Goal: Transaction & Acquisition: Download file/media

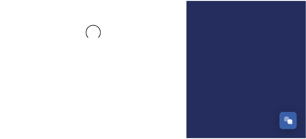
scroll to position [52, 0]
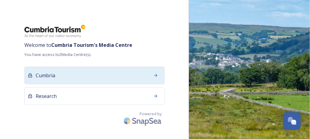
click at [104, 77] on div "Cumbria" at bounding box center [94, 76] width 140 height 18
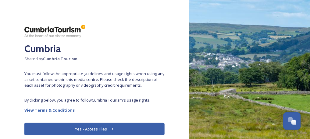
click at [80, 131] on button "Yes - Access Files" at bounding box center [94, 129] width 140 height 12
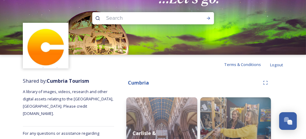
click at [133, 21] on input at bounding box center [144, 18] width 83 height 13
type input "glenriding"
click at [120, 19] on span "glenriding" at bounding box center [115, 18] width 24 height 9
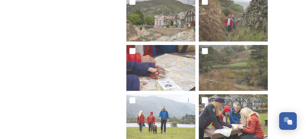
scroll to position [256, 0]
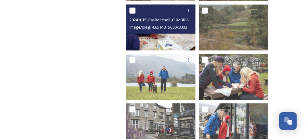
click at [173, 44] on img at bounding box center [160, 28] width 69 height 46
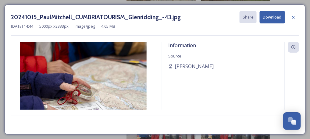
click at [268, 16] on button "Download" at bounding box center [271, 17] width 25 height 12
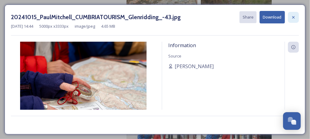
click at [294, 16] on icon at bounding box center [293, 17] width 5 height 5
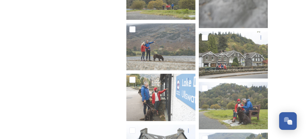
scroll to position [581, 0]
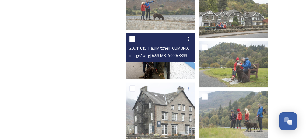
click at [184, 67] on img at bounding box center [160, 56] width 69 height 46
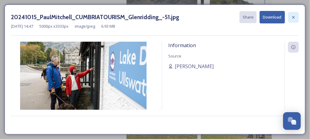
click at [293, 16] on icon at bounding box center [293, 17] width 5 height 5
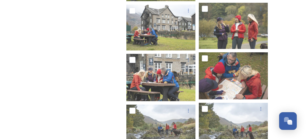
scroll to position [986, 0]
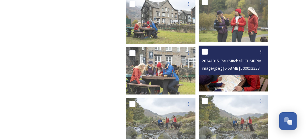
click at [254, 75] on img at bounding box center [233, 69] width 69 height 46
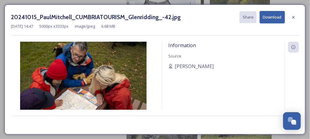
click at [275, 16] on button "Download" at bounding box center [271, 17] width 25 height 12
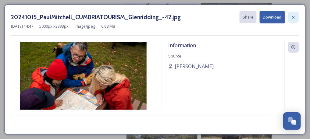
click at [292, 15] on icon at bounding box center [293, 17] width 5 height 5
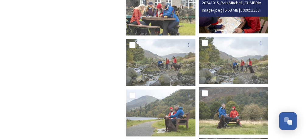
scroll to position [1108, 0]
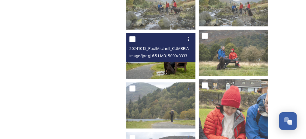
click at [173, 74] on img at bounding box center [160, 56] width 69 height 46
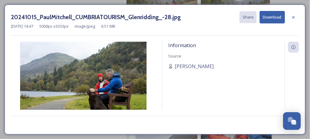
click at [267, 16] on button "Download" at bounding box center [271, 17] width 25 height 12
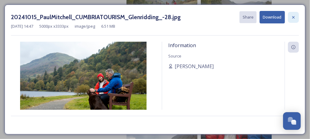
click at [295, 16] on icon at bounding box center [293, 17] width 5 height 5
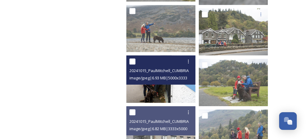
scroll to position [554, 0]
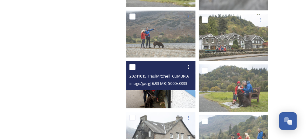
click at [183, 97] on img at bounding box center [161, 84] width 71 height 47
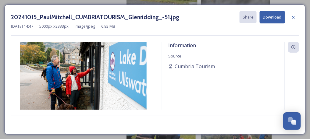
click at [274, 17] on button "Download" at bounding box center [271, 17] width 25 height 12
click at [294, 15] on icon at bounding box center [293, 17] width 5 height 5
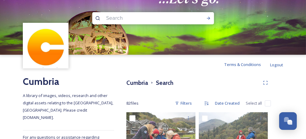
click at [161, 19] on input at bounding box center [144, 18] width 83 height 13
type input "[PERSON_NAME] bridge"
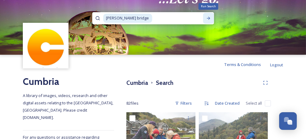
click at [206, 19] on icon at bounding box center [208, 18] width 5 height 5
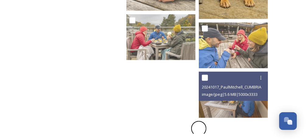
scroll to position [1186, 0]
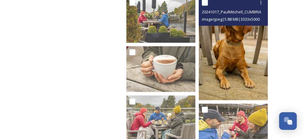
click at [237, 67] on img at bounding box center [233, 49] width 69 height 104
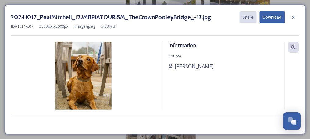
click at [269, 12] on button "Download" at bounding box center [271, 17] width 25 height 12
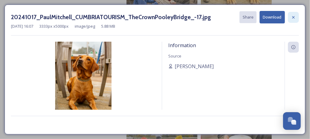
click at [294, 17] on icon at bounding box center [293, 17] width 5 height 5
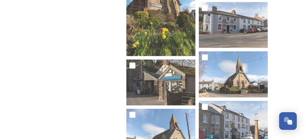
scroll to position [2307, 0]
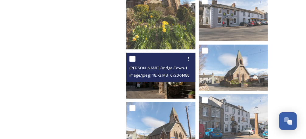
click at [175, 86] on img at bounding box center [160, 76] width 69 height 46
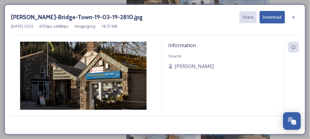
click at [271, 17] on button "Download" at bounding box center [271, 17] width 25 height 12
click at [293, 19] on icon at bounding box center [293, 17] width 5 height 5
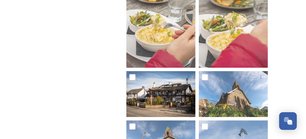
scroll to position [1892, 0]
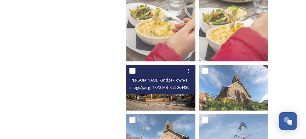
click at [178, 95] on img at bounding box center [160, 88] width 69 height 46
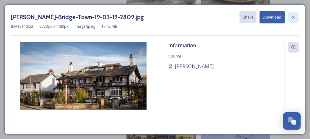
click at [290, 18] on div at bounding box center [293, 17] width 11 height 11
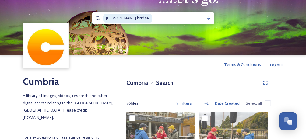
click at [175, 16] on input at bounding box center [178, 18] width 50 height 13
type input "p"
type input "penrith"
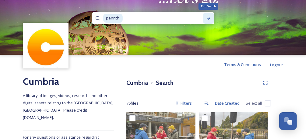
click at [208, 15] on div "Run Search" at bounding box center [208, 18] width 11 height 11
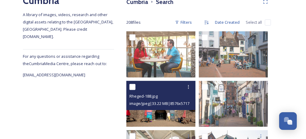
scroll to position [122, 0]
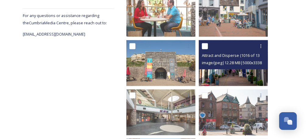
click at [261, 77] on img at bounding box center [233, 63] width 69 height 46
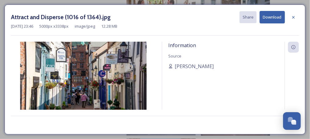
click at [273, 13] on button "Download" at bounding box center [271, 17] width 25 height 12
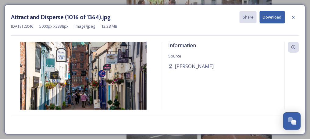
click at [275, 19] on button "Download" at bounding box center [271, 17] width 25 height 12
click at [298, 15] on div at bounding box center [293, 17] width 11 height 11
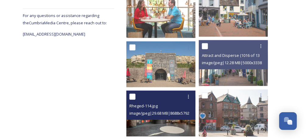
scroll to position [162, 0]
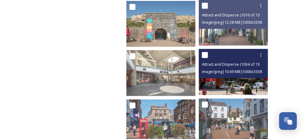
click at [236, 86] on img at bounding box center [233, 72] width 69 height 46
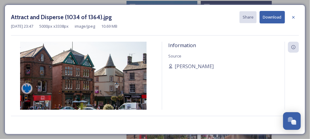
click at [270, 16] on button "Download" at bounding box center [271, 17] width 25 height 12
click at [293, 18] on icon at bounding box center [293, 17] width 5 height 5
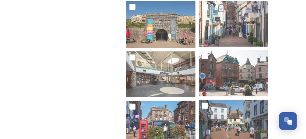
scroll to position [203, 0]
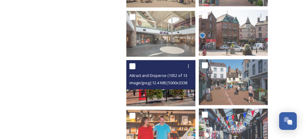
click at [172, 88] on div "Attract and Disperse (1052 of 1364).jpg image/jpeg | 12.4 MB | 5000 x 3338" at bounding box center [160, 74] width 69 height 29
click at [173, 98] on img at bounding box center [160, 83] width 69 height 46
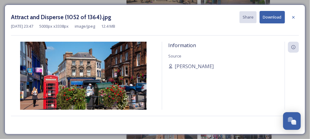
click at [264, 18] on button "Download" at bounding box center [271, 17] width 25 height 12
click at [294, 18] on icon at bounding box center [293, 17] width 5 height 5
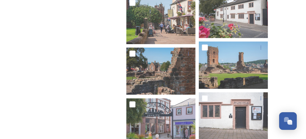
scroll to position [527, 0]
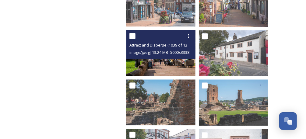
click at [175, 64] on img at bounding box center [160, 53] width 69 height 46
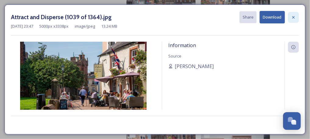
click at [292, 15] on icon at bounding box center [293, 17] width 5 height 5
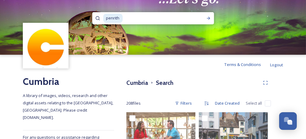
click at [154, 19] on input at bounding box center [159, 18] width 73 height 13
type input "[GEOGRAPHIC_DATA]"
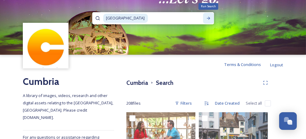
click at [210, 16] on icon at bounding box center [208, 18] width 5 height 5
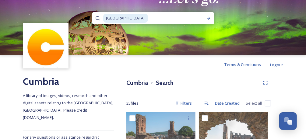
click at [171, 13] on input at bounding box center [176, 18] width 54 height 13
type input "p"
type input "ullswater"
click at [211, 12] on div "ullswater Run Search" at bounding box center [153, 18] width 122 height 12
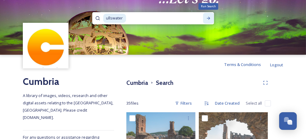
click at [211, 19] on div "Run Search" at bounding box center [208, 18] width 11 height 11
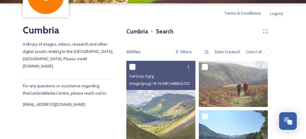
scroll to position [94, 0]
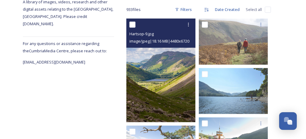
click at [184, 90] on img at bounding box center [160, 71] width 69 height 104
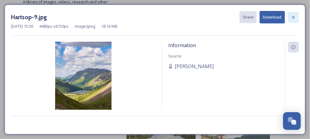
click at [292, 16] on icon at bounding box center [293, 17] width 5 height 5
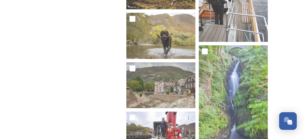
scroll to position [1920, 0]
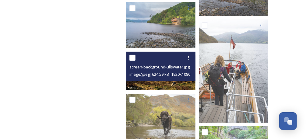
click at [170, 82] on img at bounding box center [160, 71] width 69 height 39
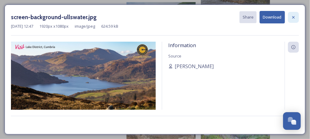
click at [293, 18] on icon at bounding box center [293, 17] width 5 height 5
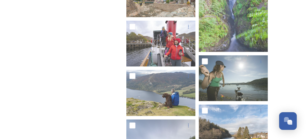
scroll to position [2082, 0]
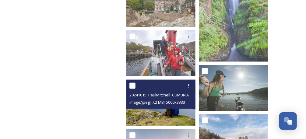
click at [180, 116] on img at bounding box center [160, 103] width 69 height 46
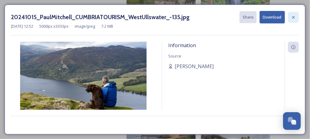
click at [292, 18] on icon at bounding box center [293, 17] width 5 height 5
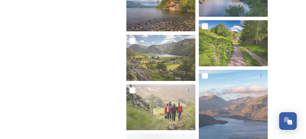
scroll to position [2488, 0]
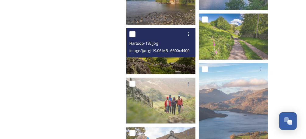
click at [174, 59] on img at bounding box center [160, 51] width 69 height 46
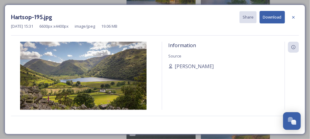
click at [274, 13] on button "Download" at bounding box center [271, 17] width 25 height 12
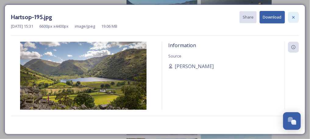
click at [296, 17] on div at bounding box center [293, 17] width 11 height 11
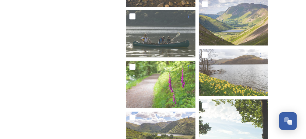
scroll to position [3056, 0]
